Goal: Information Seeking & Learning: Learn about a topic

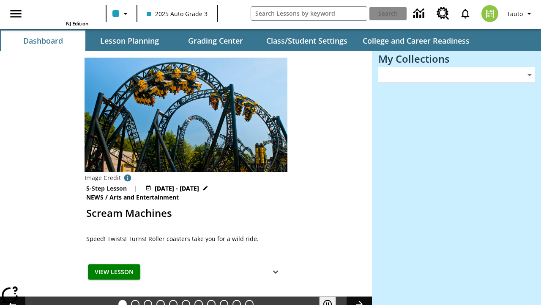
type input "-1"
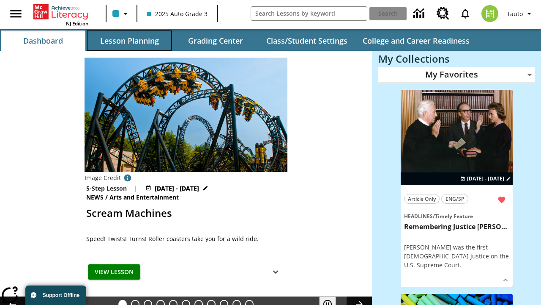
click at [129, 41] on button "Lesson Planning" at bounding box center [129, 40] width 85 height 20
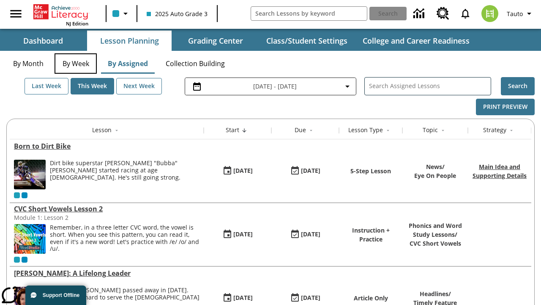
click at [76, 63] on button "By Week" at bounding box center [76, 63] width 42 height 20
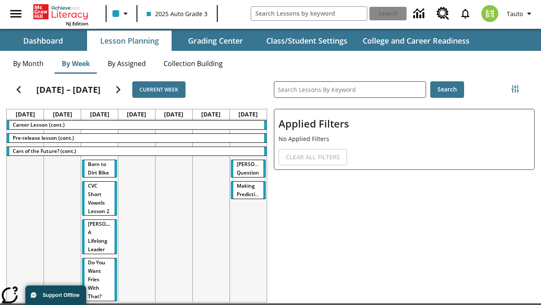
click at [248, 212] on tr "Career Lesson (cont.) Pre-release lesson (cont.) Cars of the Future? (cont.) Bo…" at bounding box center [137, 271] width 260 height 304
